Goal: Information Seeking & Learning: Compare options

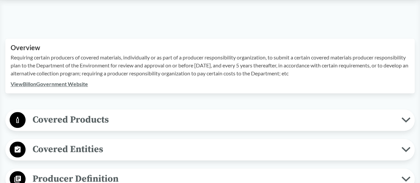
scroll to position [233, 0]
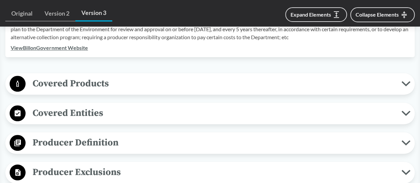
click at [112, 80] on span "Covered Products" at bounding box center [214, 83] width 376 height 15
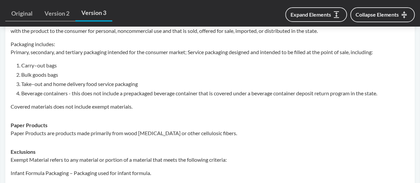
scroll to position [365, 0]
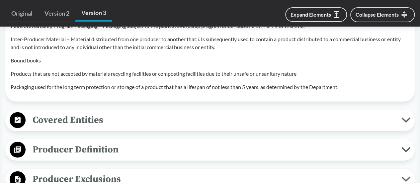
click at [121, 127] on span "Covered Entities" at bounding box center [214, 120] width 376 height 15
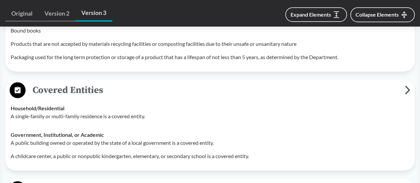
scroll to position [764, 0]
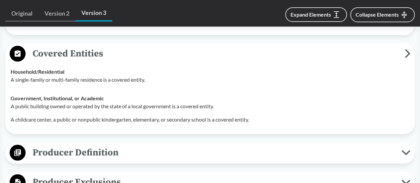
click at [130, 158] on span "Producer Definition" at bounding box center [214, 152] width 376 height 15
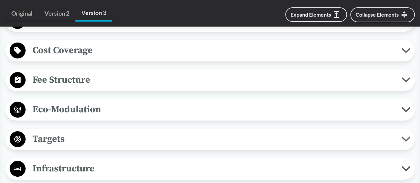
scroll to position [1096, 0]
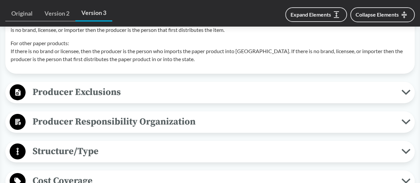
click at [124, 100] on span "Producer Exclusions" at bounding box center [214, 92] width 376 height 15
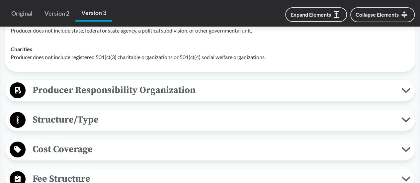
scroll to position [1329, 0]
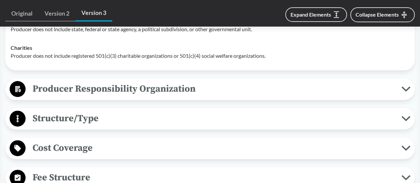
click at [126, 96] on span "Producer Responsibility Organization" at bounding box center [214, 88] width 376 height 15
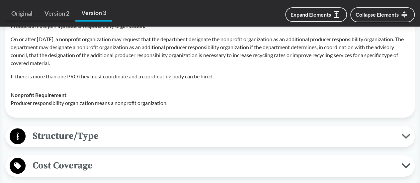
scroll to position [1428, 0]
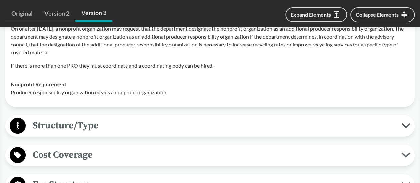
click at [120, 131] on span "Structure/Type" at bounding box center [214, 125] width 376 height 15
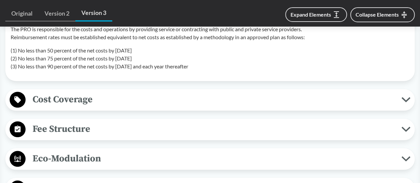
scroll to position [1561, 0]
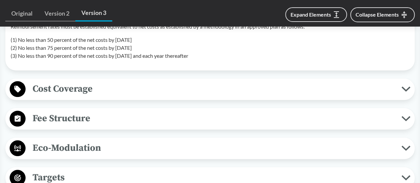
click at [122, 96] on span "Cost Coverage" at bounding box center [214, 88] width 376 height 15
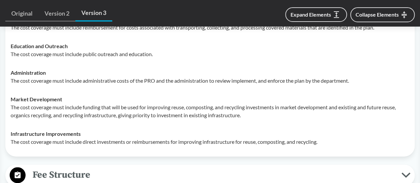
scroll to position [1694, 0]
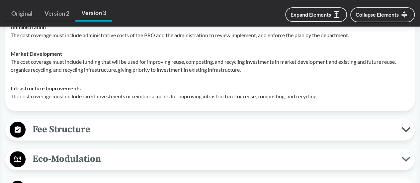
click at [105, 137] on span "Fee Structure" at bounding box center [214, 129] width 376 height 15
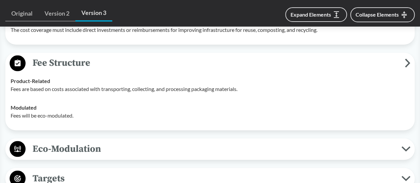
scroll to position [1794, 0]
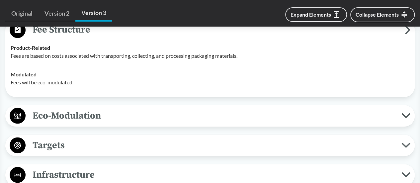
click at [104, 122] on span "Eco-Modulation" at bounding box center [214, 115] width 376 height 15
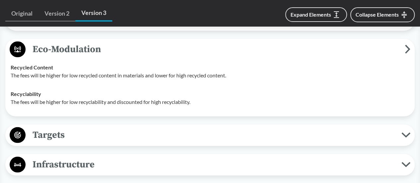
scroll to position [1893, 0]
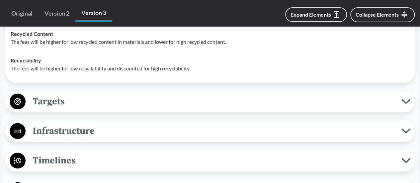
click at [102, 107] on span "Targets" at bounding box center [214, 101] width 376 height 15
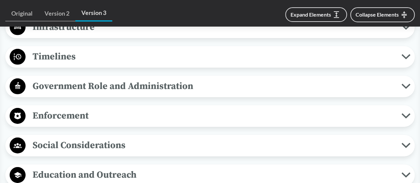
scroll to position [2259, 0]
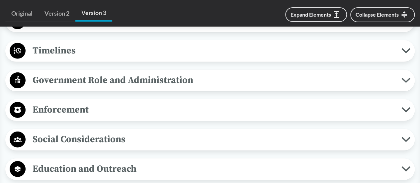
click at [99, 56] on span "Timelines" at bounding box center [214, 50] width 376 height 15
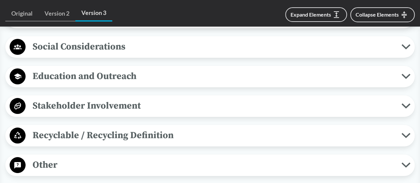
scroll to position [2558, 0]
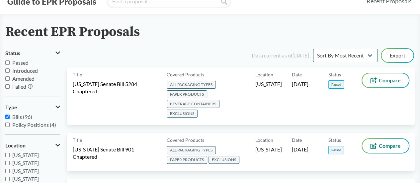
scroll to position [33, 0]
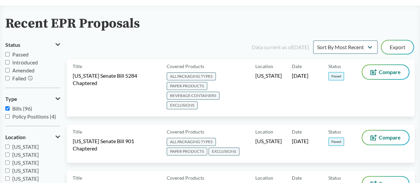
click at [22, 53] on span "Passed" at bounding box center [20, 54] width 16 height 6
click at [10, 53] on input "Passed" at bounding box center [7, 54] width 4 height 4
checkbox input "true"
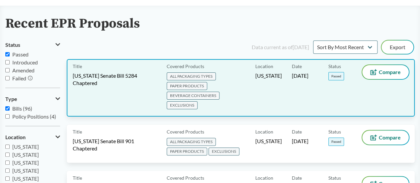
scroll to position [100, 0]
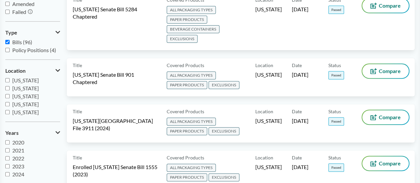
click at [38, 82] on span "[US_STATE]" at bounding box center [25, 80] width 27 height 6
click at [10, 82] on input "[US_STATE]" at bounding box center [7, 80] width 4 height 4
checkbox input "true"
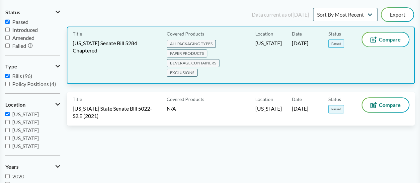
scroll to position [33, 0]
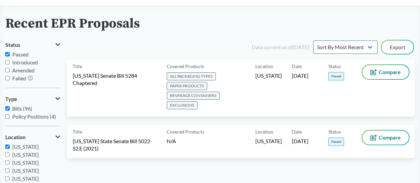
click at [291, 160] on div "Data current as of [DATE] Sort By Most Recent Sort By Status Export Title [US_S…" at bounding box center [241, 147] width 348 height 217
click at [274, 158] on div "Data current as of [DATE] Sort By Most Recent Sort By Status Export Title [US_S…" at bounding box center [241, 147] width 348 height 217
click at [273, 156] on div "Title [US_STATE] State Senate Bill 5022-S2.E (2021) Covered Products N/A Locati…" at bounding box center [241, 146] width 348 height 42
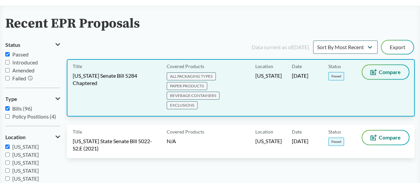
click at [378, 74] on button "Compare" at bounding box center [385, 72] width 47 height 14
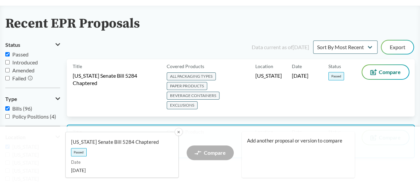
click at [379, 131] on button "Compare" at bounding box center [385, 138] width 47 height 14
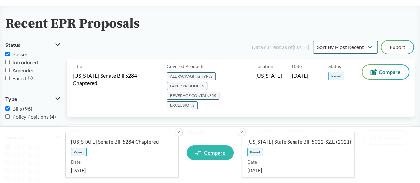
click at [221, 154] on span "Compare" at bounding box center [215, 152] width 22 height 5
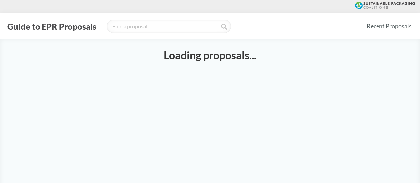
select select "SB5284C"
select select "SB5022S2E"
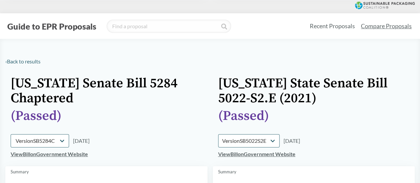
click at [82, 154] on link "View Bill on Government Website" at bounding box center [49, 154] width 77 height 6
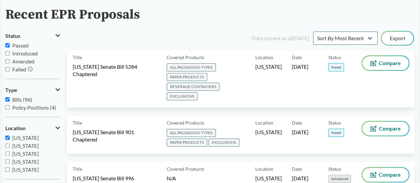
scroll to position [66, 0]
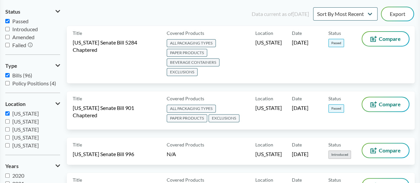
click at [24, 20] on span "Passed" at bounding box center [20, 21] width 16 height 6
click at [10, 20] on input "Passed" at bounding box center [7, 21] width 4 height 4
click at [24, 20] on span "Passed" at bounding box center [20, 21] width 16 height 6
click at [10, 20] on input "Passed" at bounding box center [7, 21] width 4 height 4
checkbox input "true"
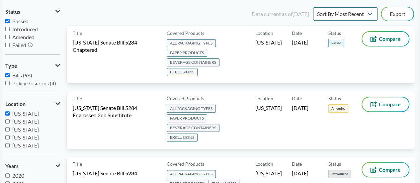
click at [31, 112] on span "[US_STATE]" at bounding box center [25, 113] width 27 height 6
click at [10, 112] on input "[US_STATE]" at bounding box center [7, 113] width 4 height 4
click at [29, 112] on span "[US_STATE]" at bounding box center [25, 113] width 27 height 6
click at [10, 112] on input "[US_STATE]" at bounding box center [7, 113] width 4 height 4
checkbox input "true"
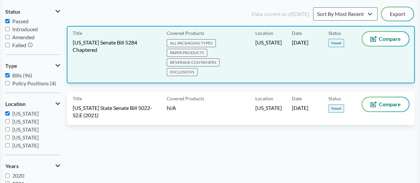
click at [292, 59] on div "Date [DATE]" at bounding box center [310, 55] width 37 height 46
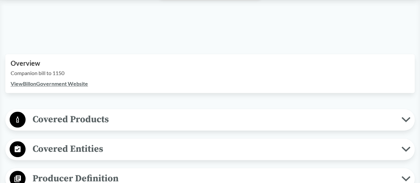
scroll to position [199, 0]
